Goal: Task Accomplishment & Management: Complete application form

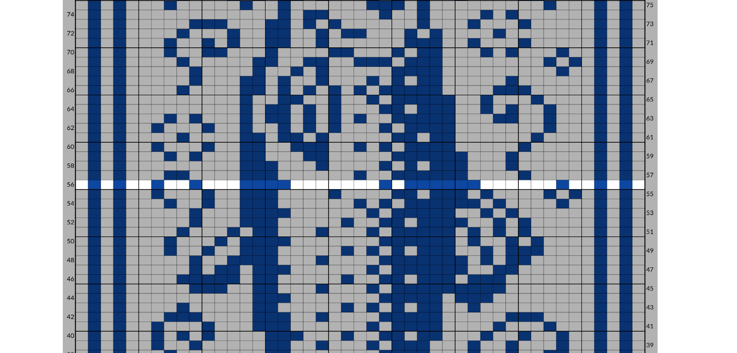
scroll to position [83, 0]
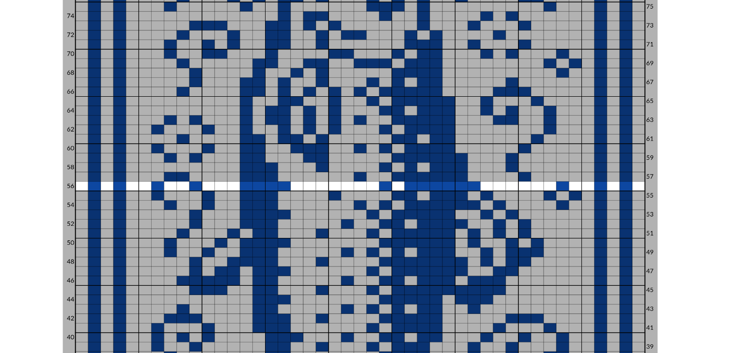
click at [320, 45] on img at bounding box center [262, 111] width 280 height 283
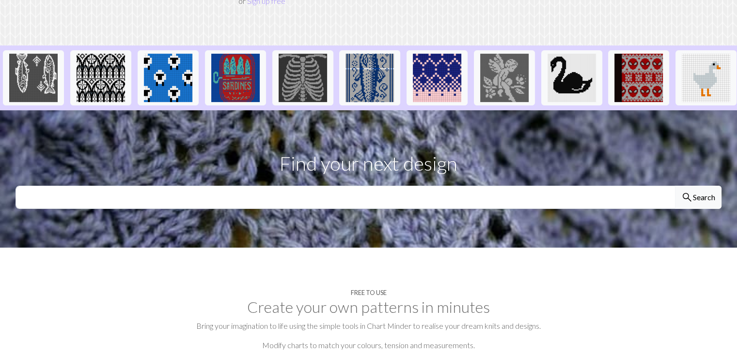
scroll to position [275, 0]
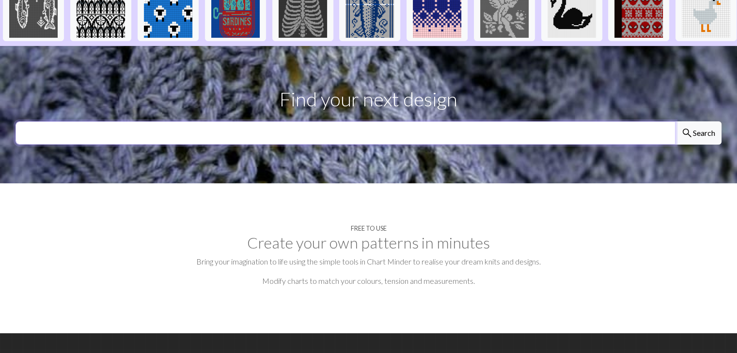
click at [469, 122] on input "text" at bounding box center [345, 133] width 660 height 23
type input "pokemon"
click at [675, 122] on button "search Search" at bounding box center [698, 133] width 46 height 23
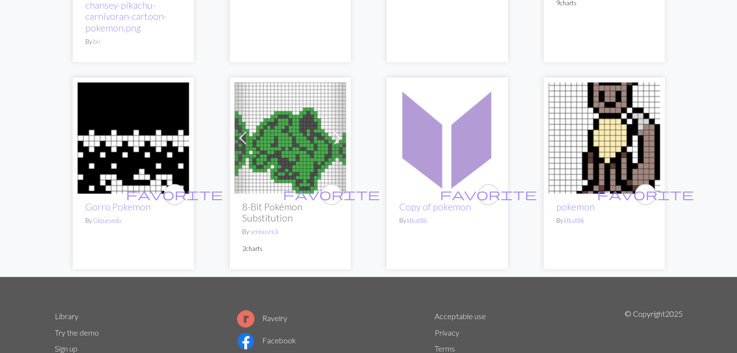
scroll to position [1561, 0]
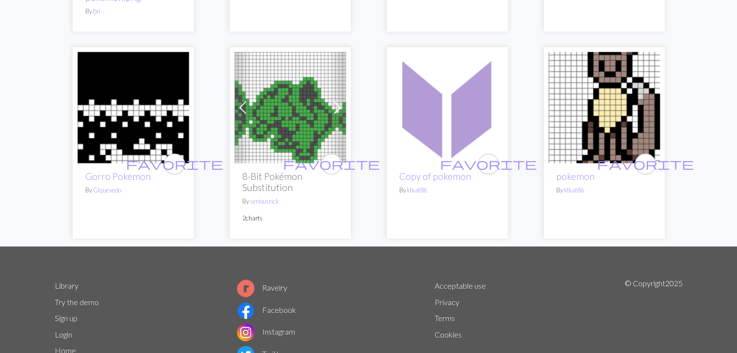
click at [403, 82] on img at bounding box center [446, 107] width 111 height 111
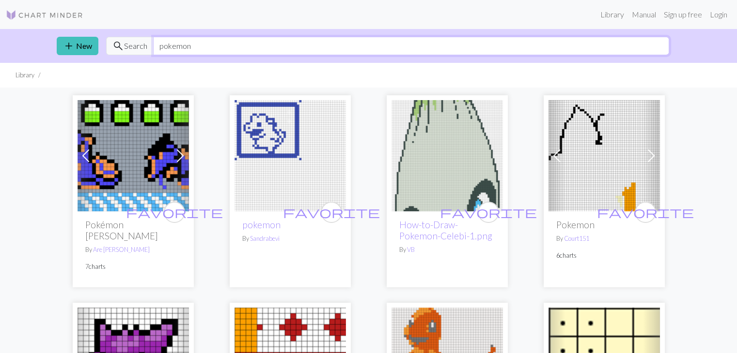
click at [170, 52] on input "pokemon" at bounding box center [411, 46] width 516 height 18
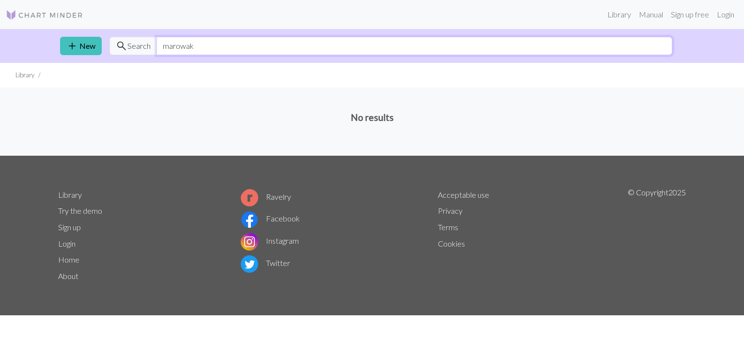
click at [170, 52] on input "marowak" at bounding box center [414, 46] width 516 height 18
type input "pokemon"
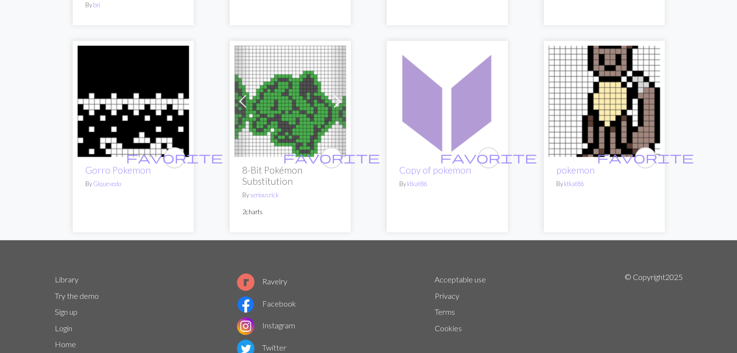
scroll to position [1568, 0]
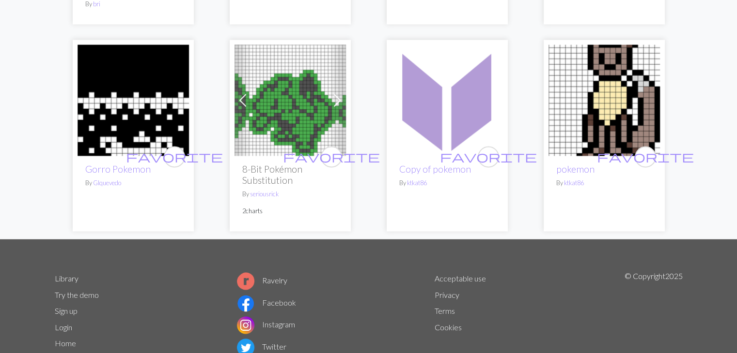
click at [72, 306] on link "Sign up" at bounding box center [66, 310] width 23 height 9
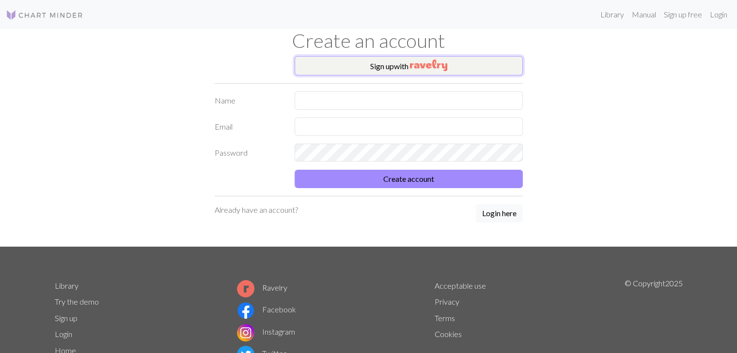
click at [395, 66] on button "Sign up with" at bounding box center [408, 65] width 228 height 19
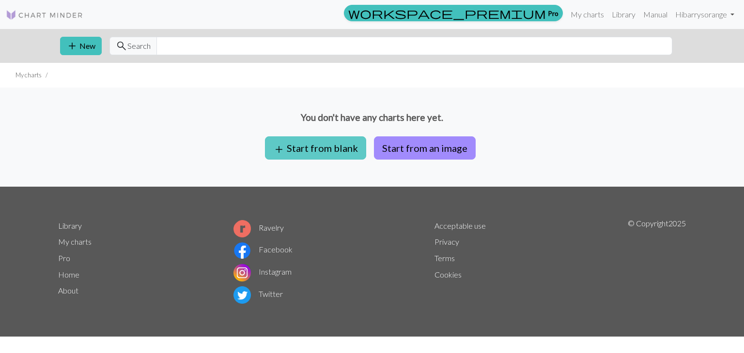
drag, startPoint x: 0, startPoint y: 0, endPoint x: 323, endPoint y: 149, distance: 356.0
click at [323, 149] on button "add Start from blank" at bounding box center [315, 148] width 101 height 23
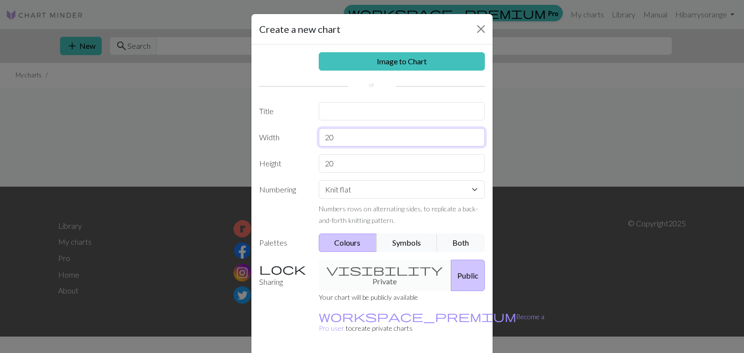
click at [322, 137] on input "20" at bounding box center [402, 137] width 167 height 18
type input "0"
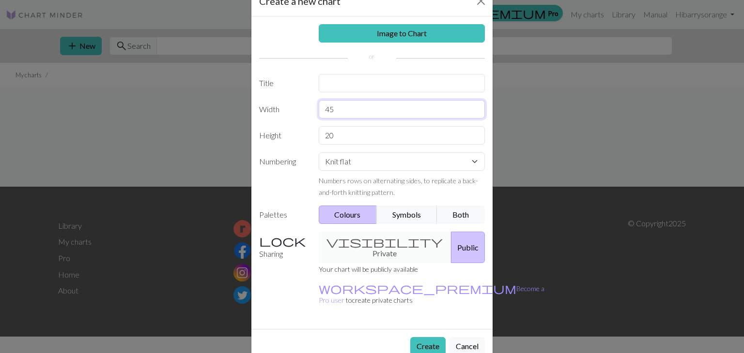
type input "45"
click at [374, 241] on div "visibility Private Public" at bounding box center [402, 247] width 178 height 31
click at [393, 81] on input "text" at bounding box center [402, 83] width 167 height 18
type input "portsmouth"
click at [422, 338] on button "Create" at bounding box center [427, 347] width 35 height 18
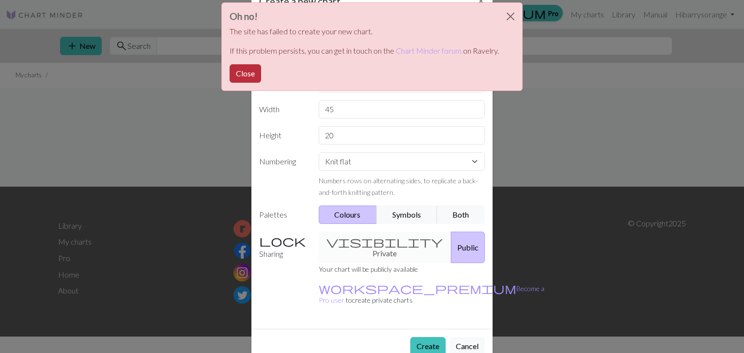
click at [242, 69] on button "Close" at bounding box center [245, 73] width 31 height 18
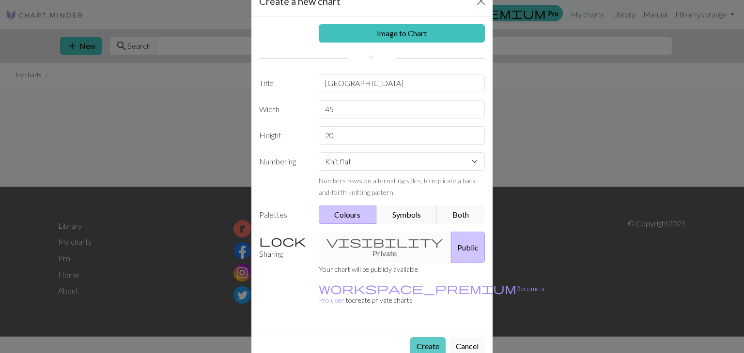
click at [432, 338] on button "Create" at bounding box center [427, 347] width 35 height 18
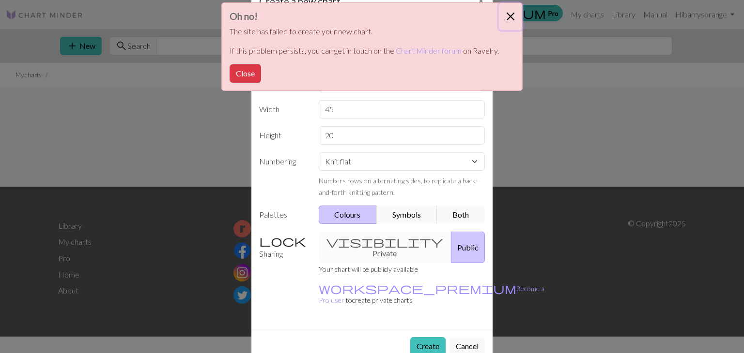
click at [512, 16] on button "Close" at bounding box center [510, 16] width 23 height 27
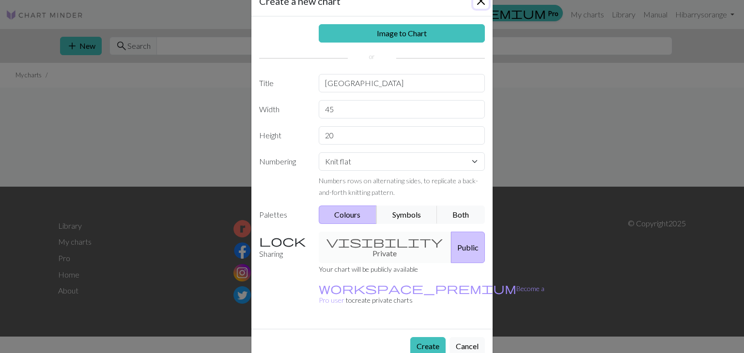
click at [480, 2] on button "Close" at bounding box center [480, 0] width 15 height 15
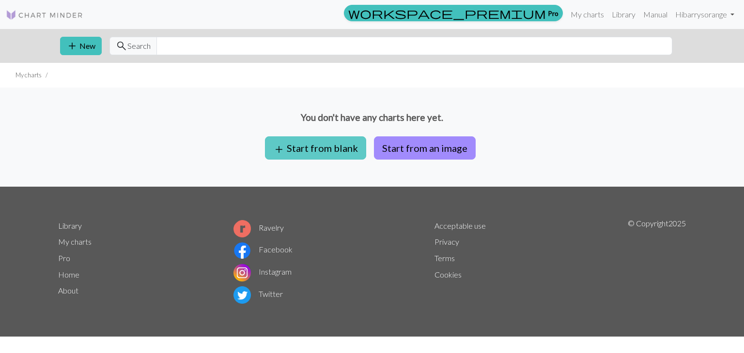
click at [337, 142] on button "add Start from blank" at bounding box center [315, 148] width 101 height 23
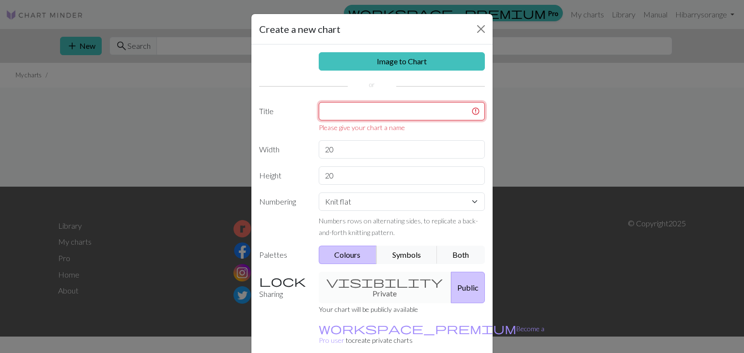
click at [407, 107] on input "text" at bounding box center [402, 111] width 167 height 18
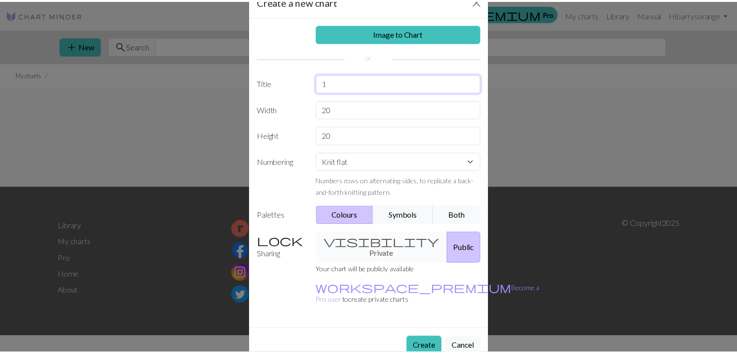
scroll to position [28, 0]
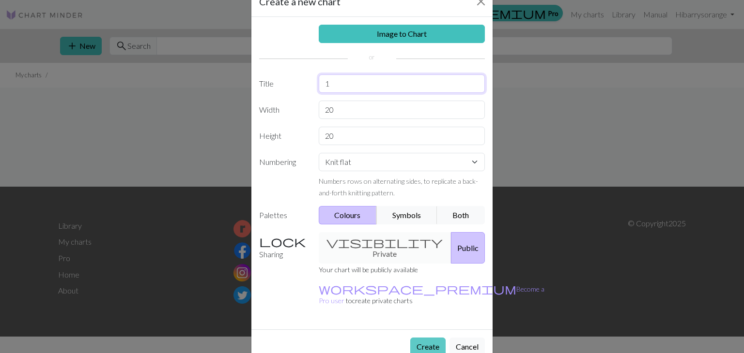
type input "1"
click at [423, 338] on button "Create" at bounding box center [427, 347] width 35 height 18
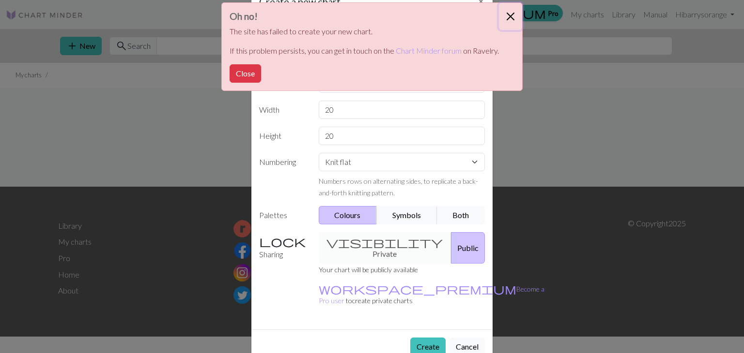
click at [510, 13] on button "Close" at bounding box center [510, 16] width 23 height 27
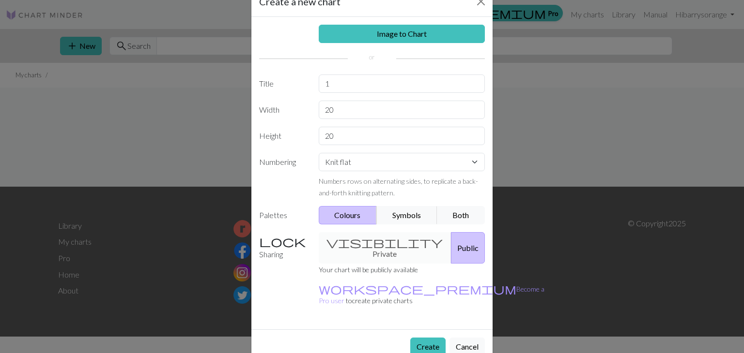
click at [569, 125] on div "Create a new chart Image to Chart Title 1 Width 20 Height 20 Numbering Knit fla…" at bounding box center [372, 176] width 744 height 353
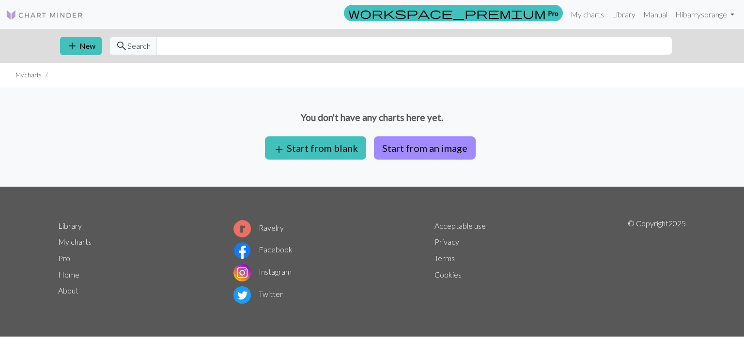
click at [40, 15] on img at bounding box center [44, 15] width 77 height 12
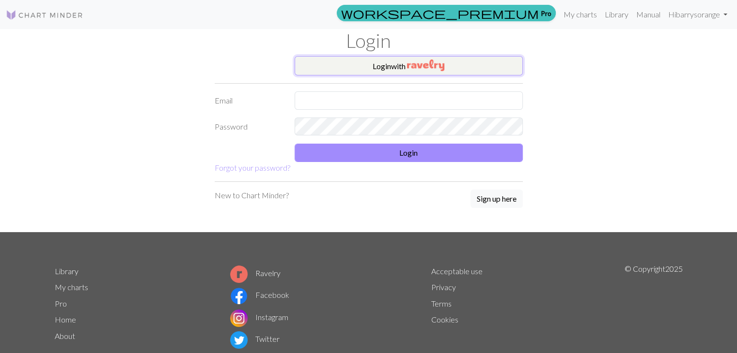
click at [371, 66] on button "Login with" at bounding box center [408, 65] width 228 height 19
